Goal: Task Accomplishment & Management: Complete application form

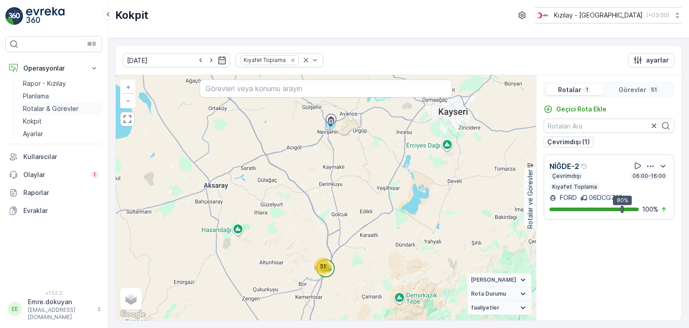
drag, startPoint x: 57, startPoint y: 108, endPoint x: 77, endPoint y: 109, distance: 19.8
click at [57, 108] on p "Rotalar & Görevler" at bounding box center [51, 108] width 56 height 9
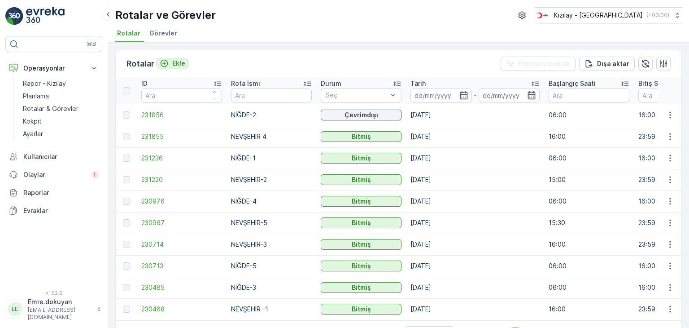
click at [179, 64] on p "Ekle" at bounding box center [178, 63] width 13 height 9
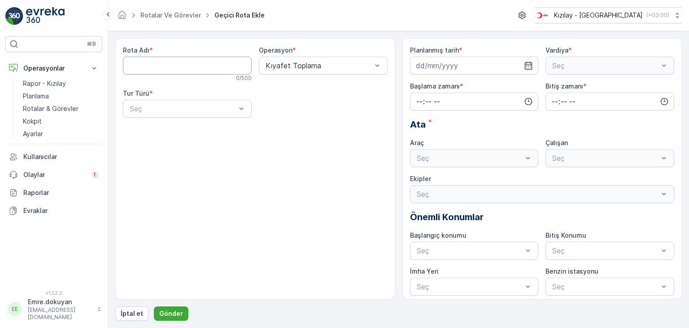
click at [202, 64] on Adı "Rota Adı" at bounding box center [187, 66] width 129 height 18
type Adı "NEVŞEHİR-3"
drag, startPoint x: 303, startPoint y: 87, endPoint x: 281, endPoint y: 93, distance: 23.2
click at [303, 87] on span "Kıyafet Toplama" at bounding box center [292, 87] width 56 height 8
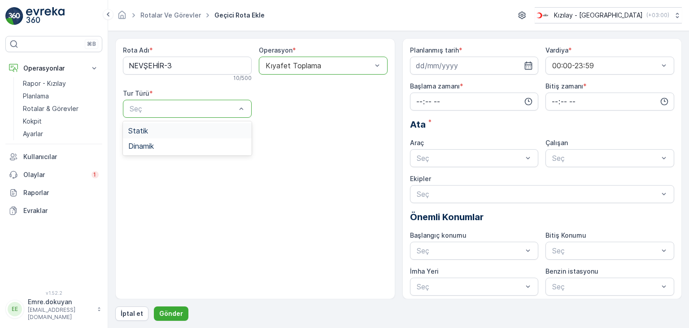
click at [181, 133] on div "Statik" at bounding box center [187, 131] width 118 height 8
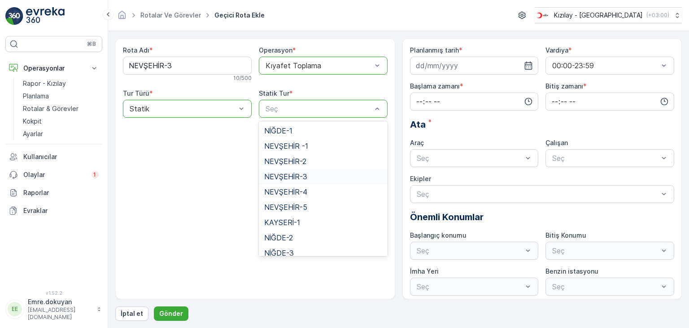
click at [293, 179] on span "NEVŞEHİR-3" at bounding box center [285, 176] width 43 height 8
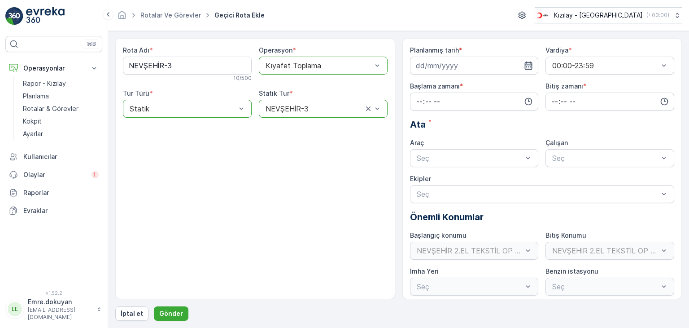
click at [526, 62] on icon "button" at bounding box center [529, 65] width 8 height 8
click at [441, 158] on div "14" at bounding box center [441, 158] width 14 height 14
type input "[DATE]"
click at [419, 101] on input "time" at bounding box center [474, 101] width 129 height 18
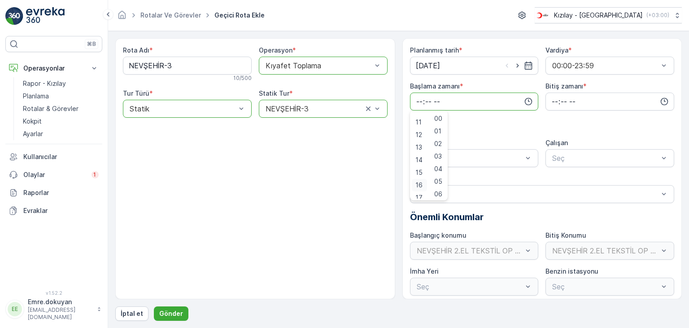
click at [421, 184] on span "16" at bounding box center [418, 184] width 7 height 9
type input "16:00"
click at [441, 119] on span "00" at bounding box center [438, 118] width 8 height 9
click at [551, 101] on input "time" at bounding box center [610, 101] width 129 height 18
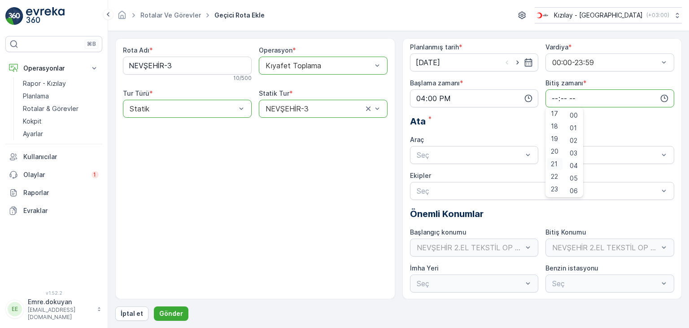
scroll to position [4, 0]
click at [558, 187] on span "23" at bounding box center [554, 188] width 7 height 9
click at [576, 186] on span "59" at bounding box center [574, 188] width 8 height 9
type input "23:59"
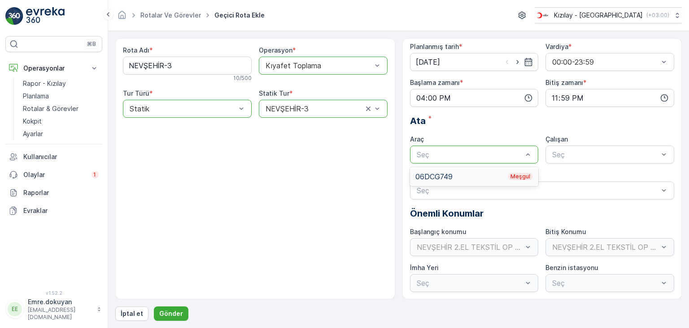
click at [463, 177] on div "06DCG749 Meşgul" at bounding box center [474, 176] width 118 height 8
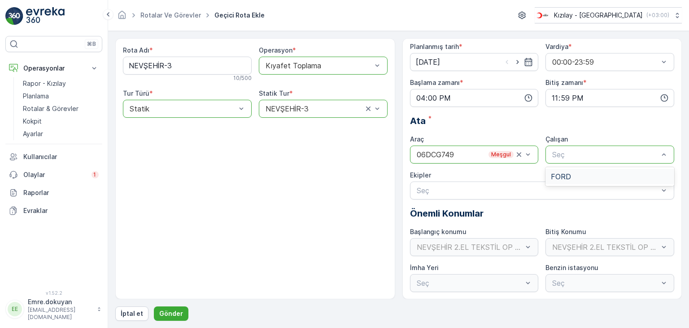
click at [562, 172] on span "FORD" at bounding box center [561, 176] width 20 height 8
click at [180, 310] on button "Gönder" at bounding box center [171, 313] width 35 height 14
